Goal: Task Accomplishment & Management: Manage account settings

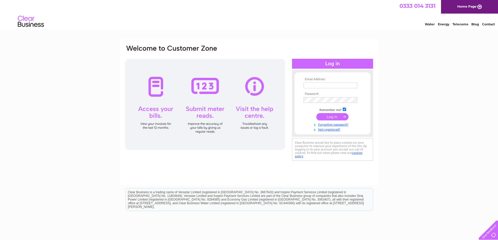
type input "accounts@regaltenbury.co.uk"
click at [324, 116] on input "submit" at bounding box center [332, 116] width 32 height 7
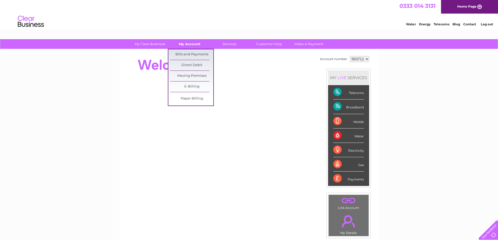
click at [186, 43] on link "My Account" at bounding box center [189, 44] width 43 height 10
click at [184, 54] on link "Bills and Payments" at bounding box center [191, 54] width 43 height 10
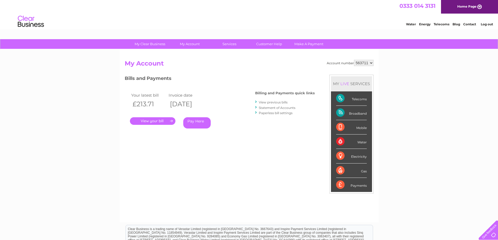
click at [155, 121] on link "." at bounding box center [152, 121] width 45 height 8
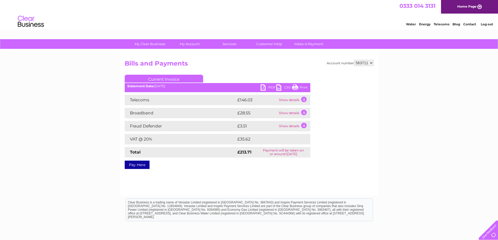
click at [273, 86] on link "PDF" at bounding box center [269, 88] width 16 height 8
